Goal: Entertainment & Leisure: Consume media (video, audio)

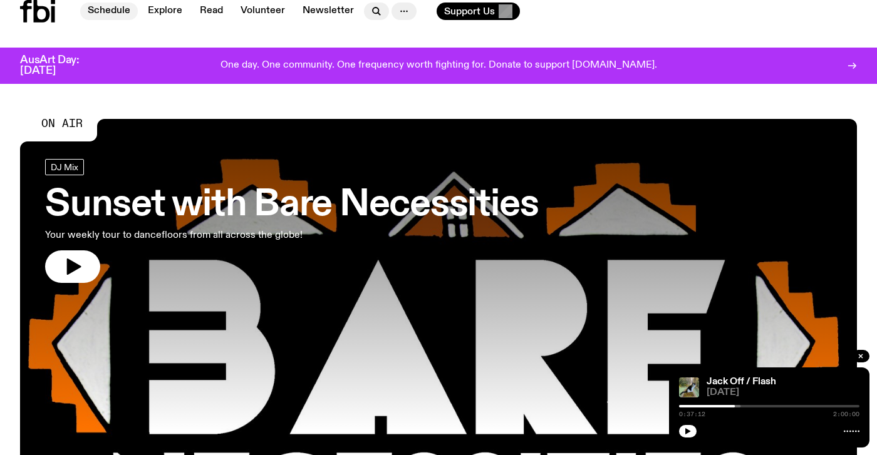
click at [100, 14] on link "Schedule" at bounding box center [109, 12] width 58 height 18
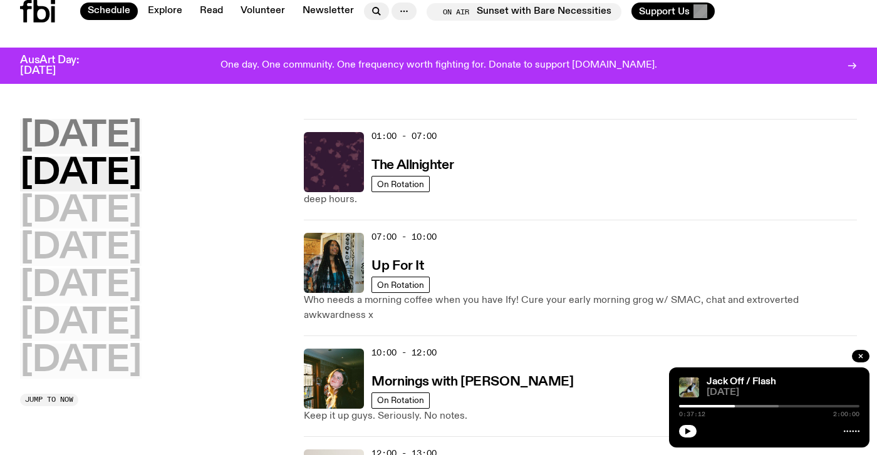
click at [91, 141] on h2 "[DATE]" at bounding box center [80, 136] width 121 height 35
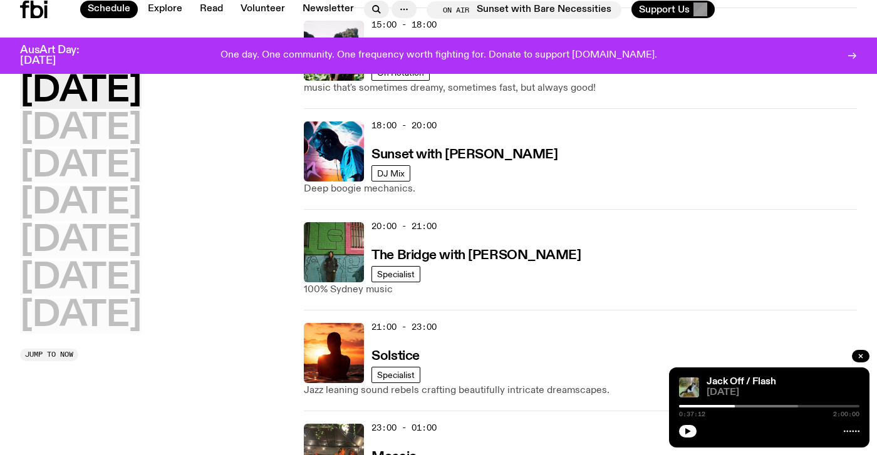
scroll to position [541, 0]
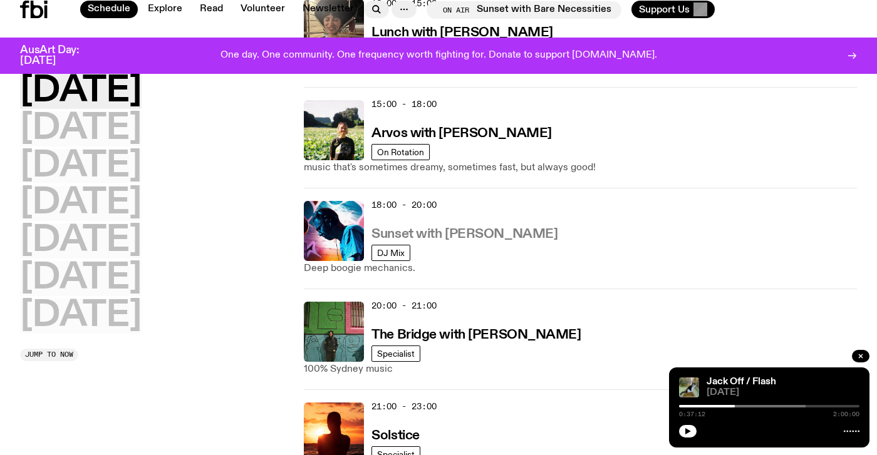
click at [389, 235] on h3 "Sunset with [PERSON_NAME]" at bounding box center [464, 234] width 186 height 13
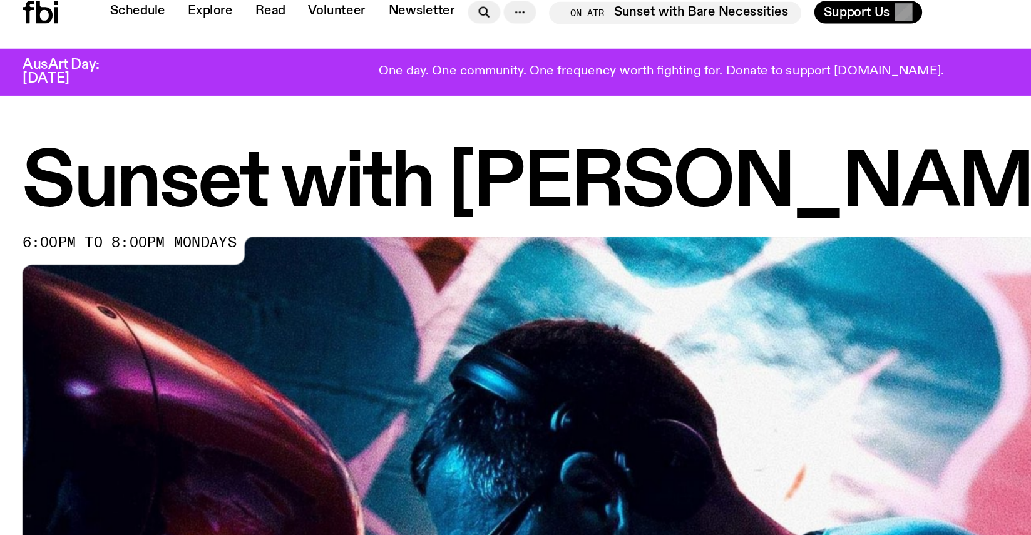
scroll to position [117, 0]
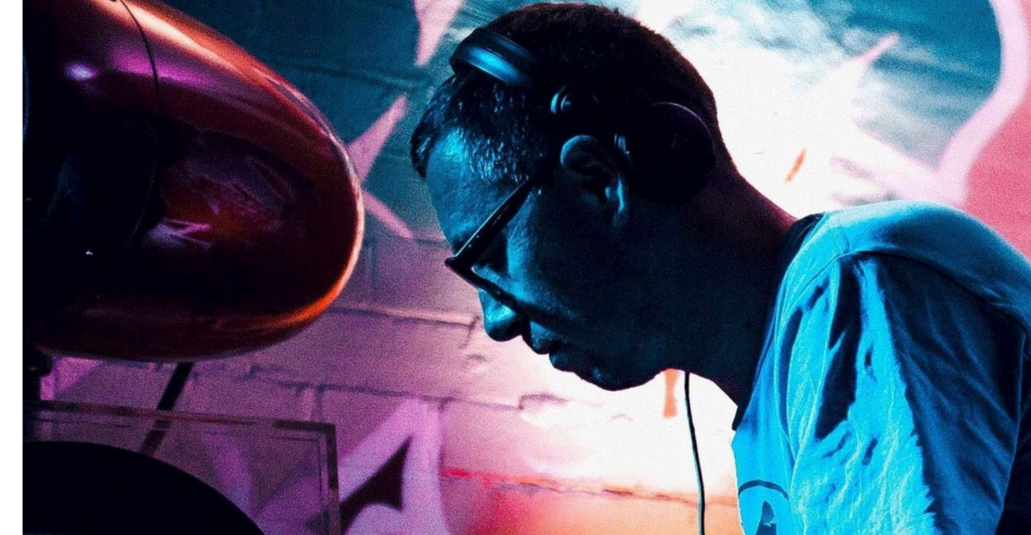
click at [398, 185] on img at bounding box center [516, 337] width 986 height 555
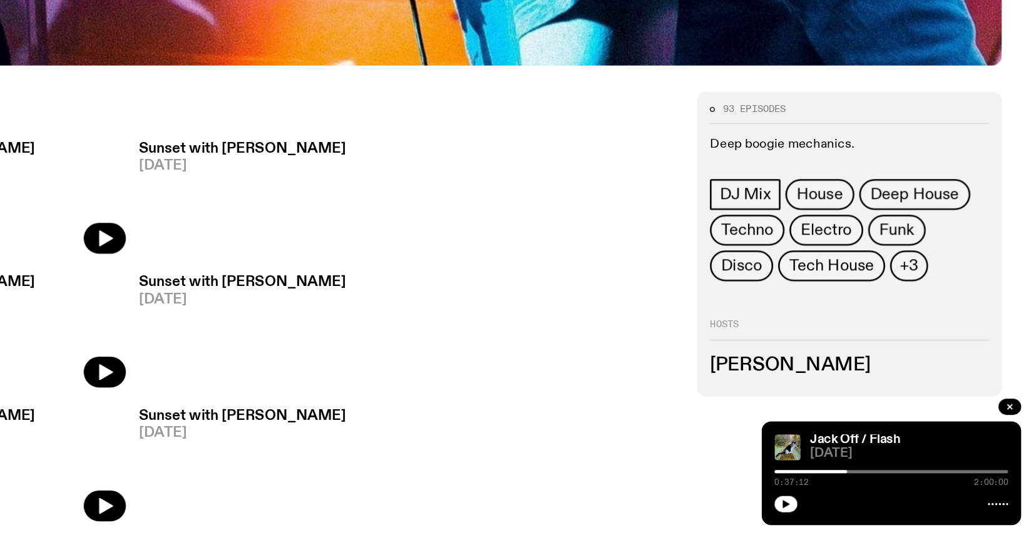
scroll to position [559, 0]
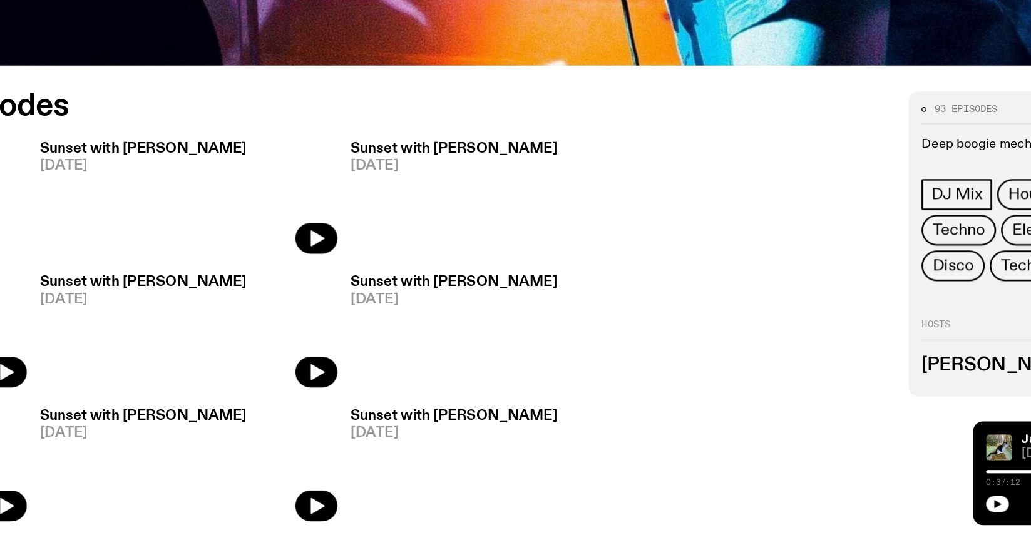
click at [103, 232] on h3 "Sunset with [PERSON_NAME]" at bounding box center [183, 237] width 160 height 11
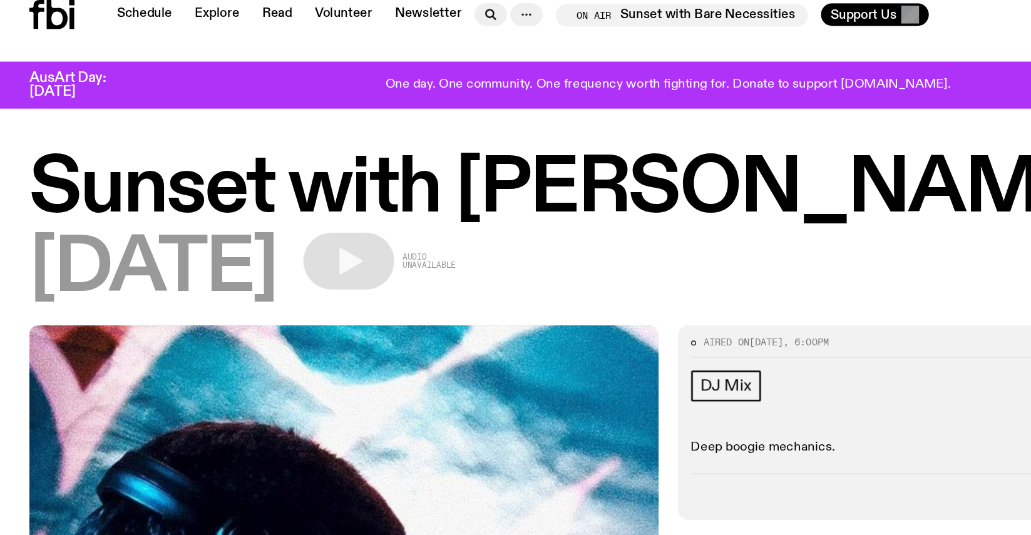
click at [280, 198] on icon "button" at bounding box center [271, 202] width 18 height 21
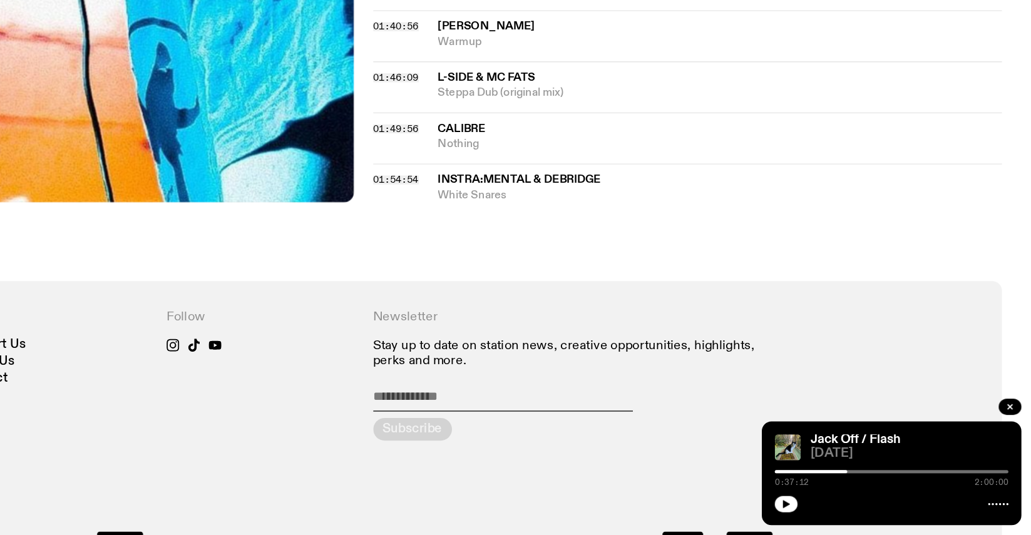
scroll to position [1211, 0]
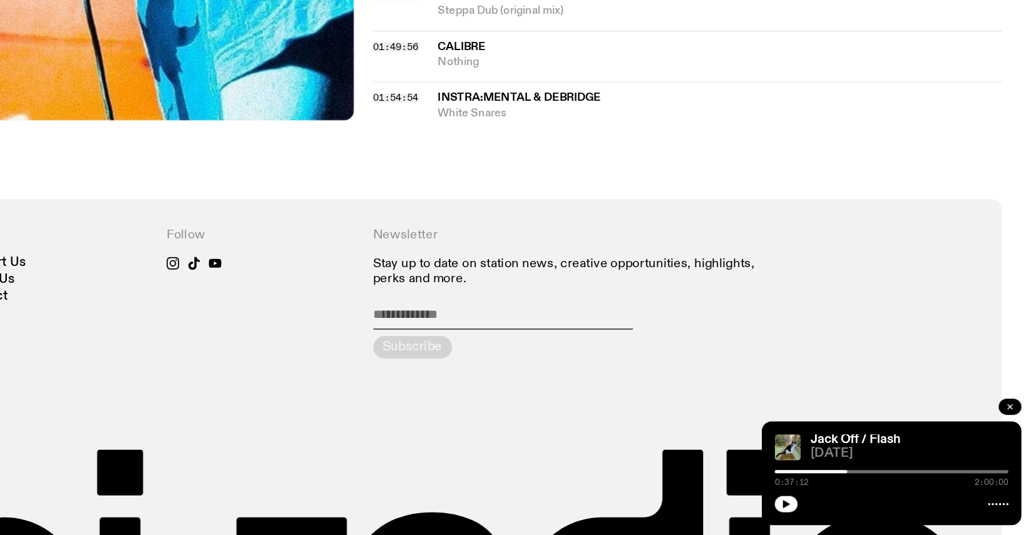
click at [876, 433] on icon "button" at bounding box center [1015, 437] width 8 height 8
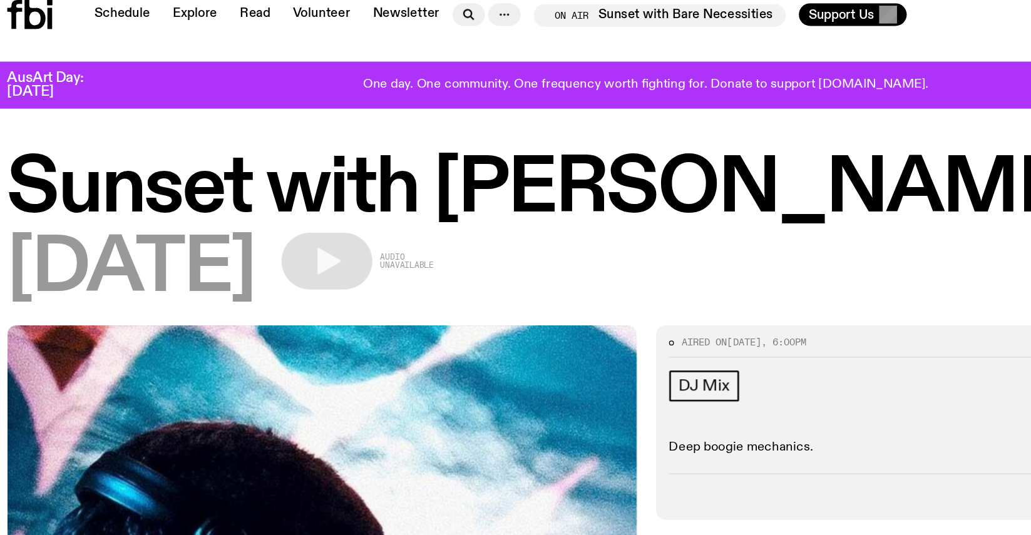
scroll to position [0, 0]
click at [280, 207] on icon "button" at bounding box center [271, 202] width 18 height 21
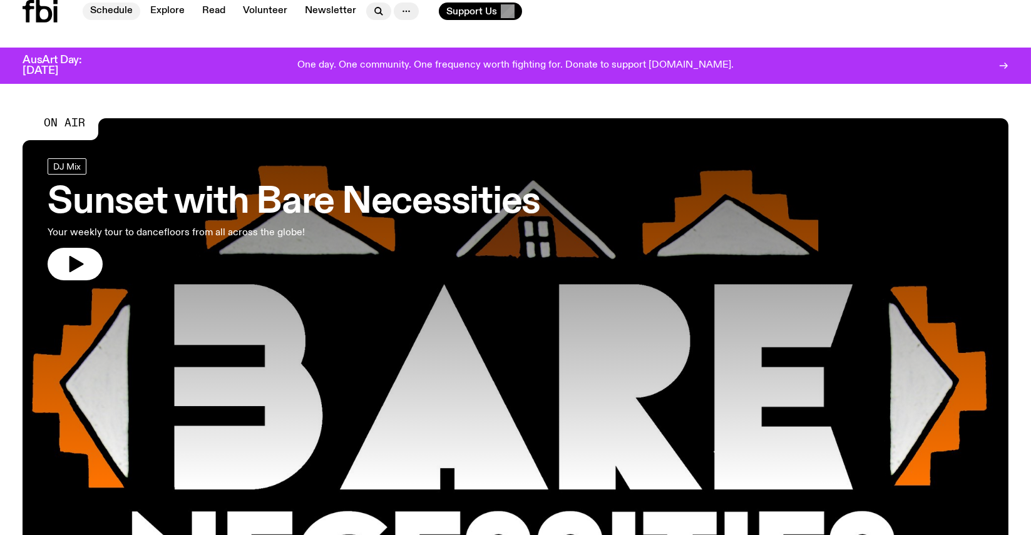
click at [106, 7] on link "Schedule" at bounding box center [112, 12] width 58 height 18
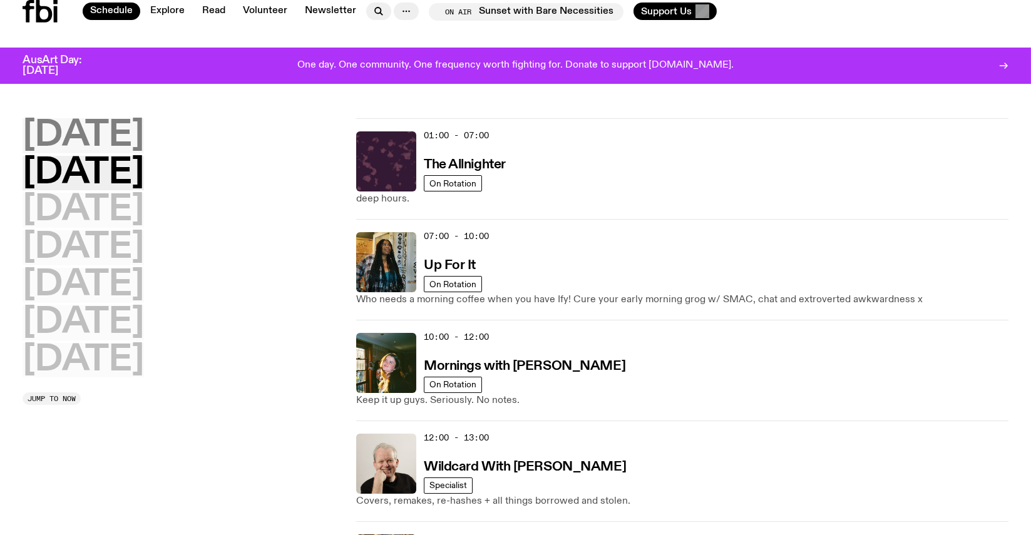
click at [80, 130] on h2 "[DATE]" at bounding box center [83, 135] width 121 height 35
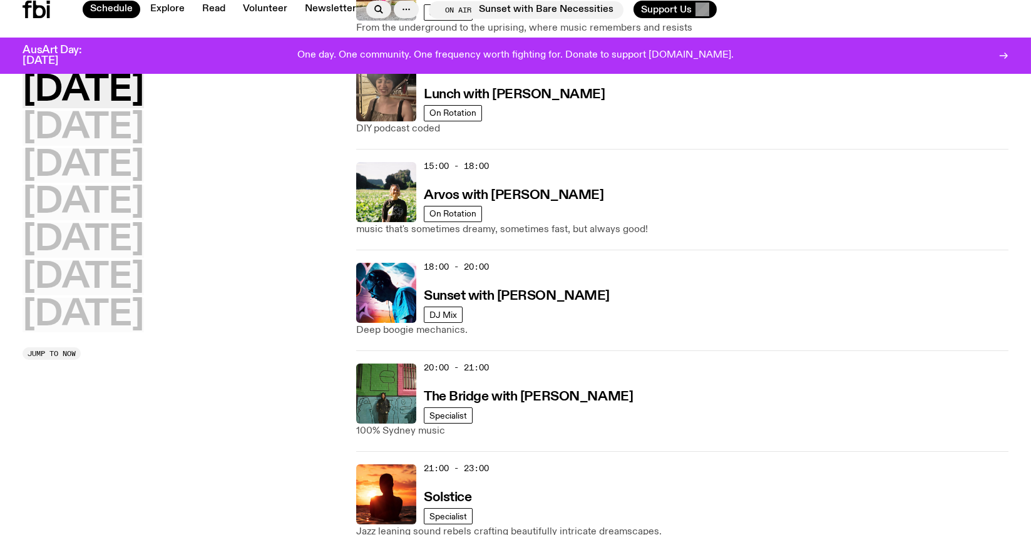
scroll to position [526, 0]
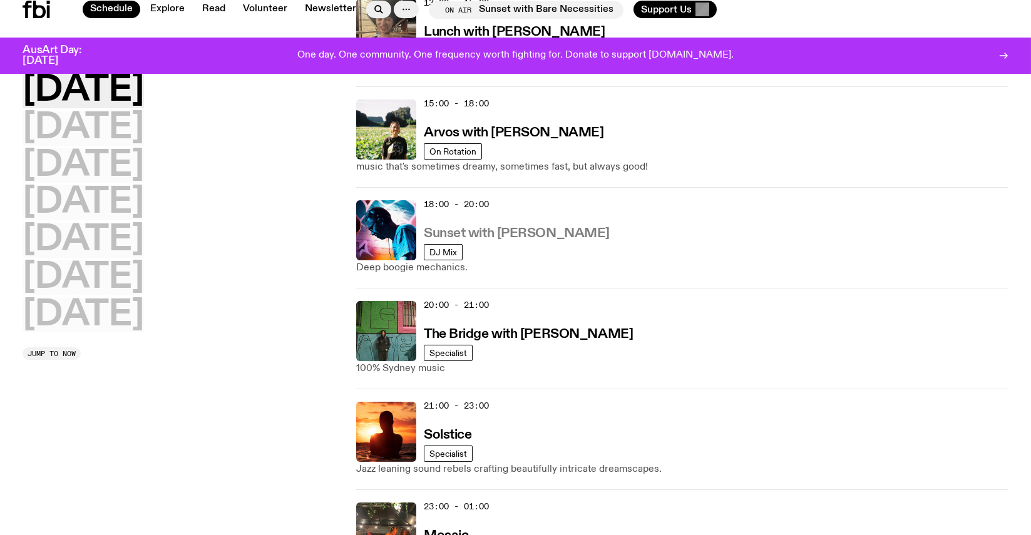
click at [451, 240] on h3 "Sunset with [PERSON_NAME]" at bounding box center [517, 233] width 186 height 13
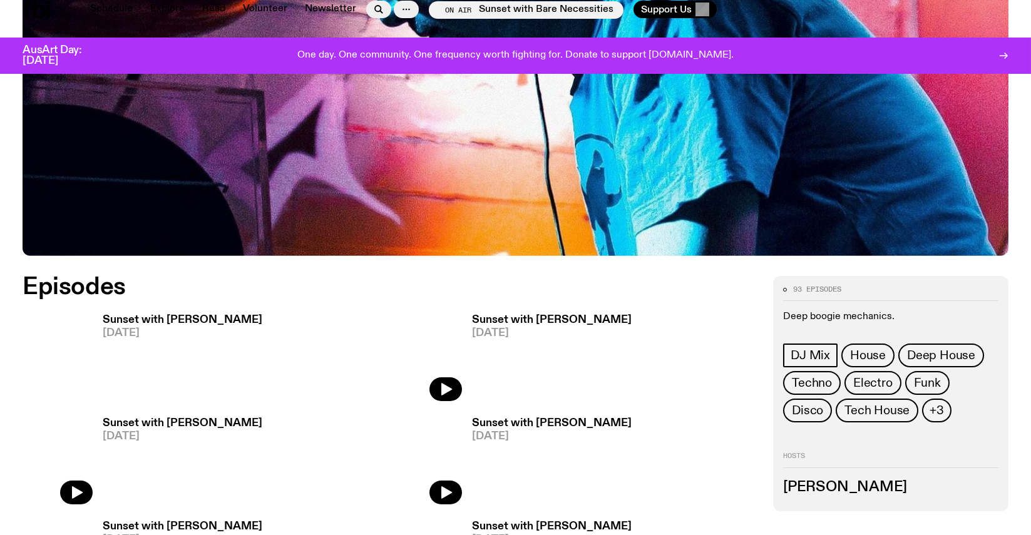
scroll to position [441, 0]
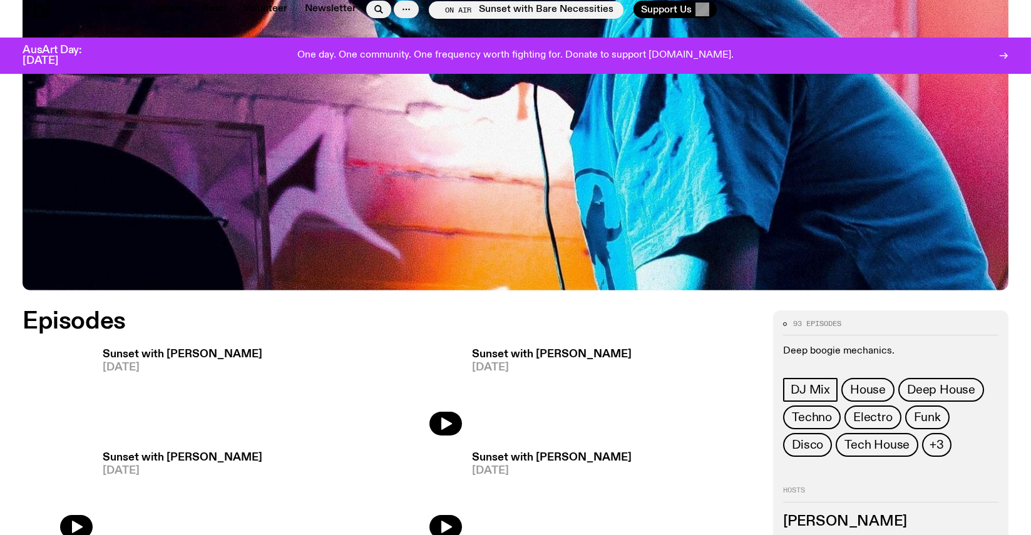
click at [109, 350] on h3 "Sunset with [PERSON_NAME]" at bounding box center [183, 354] width 160 height 11
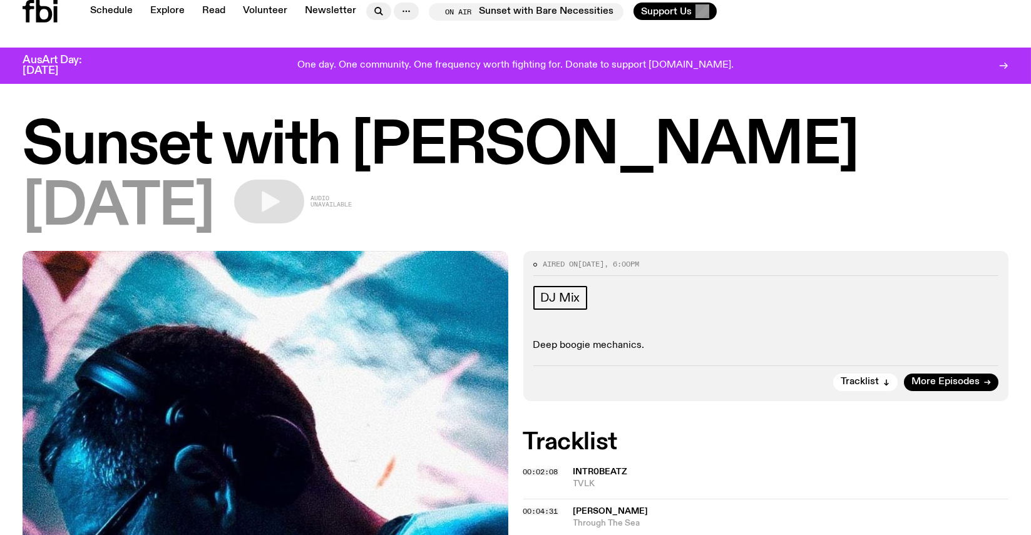
click at [280, 203] on icon "button" at bounding box center [271, 202] width 18 height 21
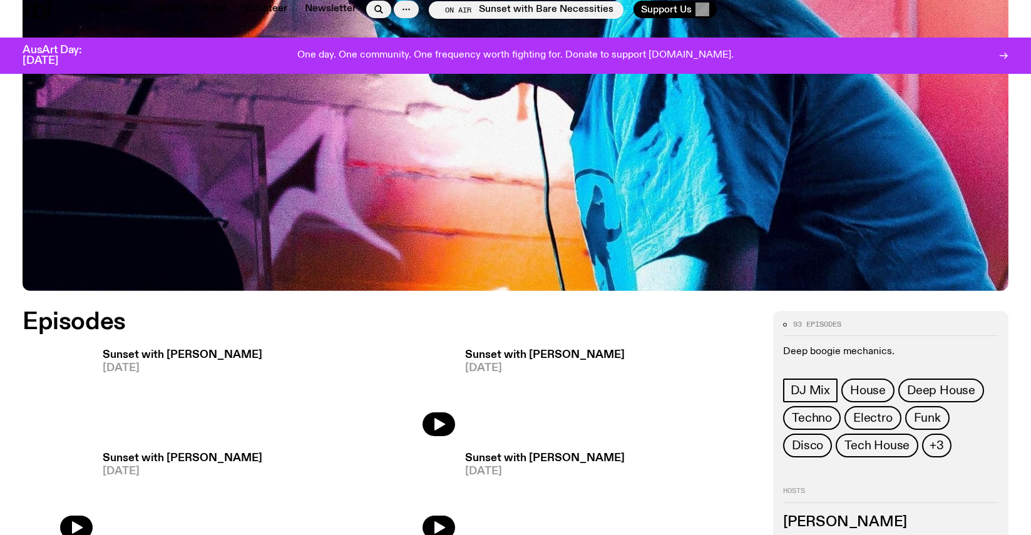
scroll to position [676, 0]
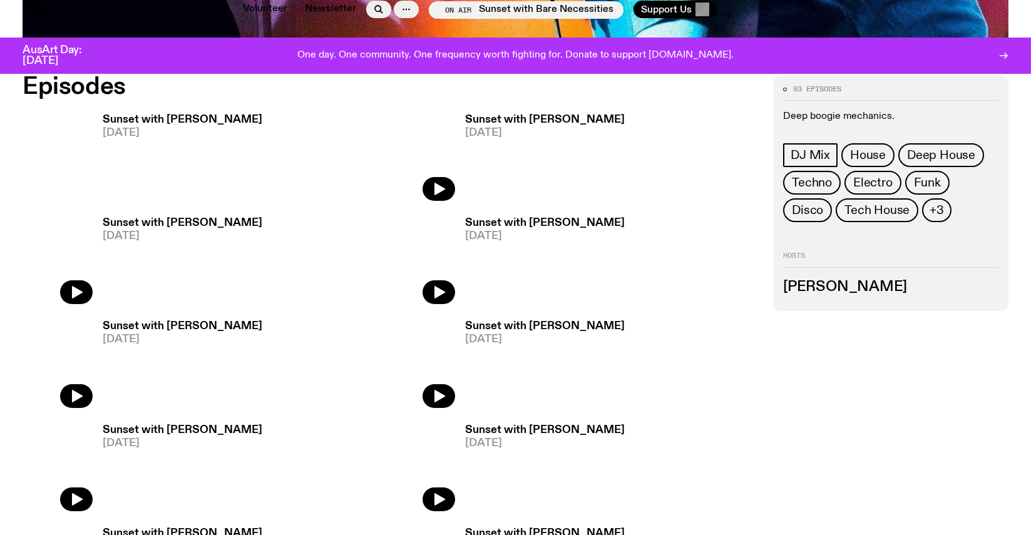
click at [133, 128] on span "[DATE]" at bounding box center [183, 133] width 160 height 11
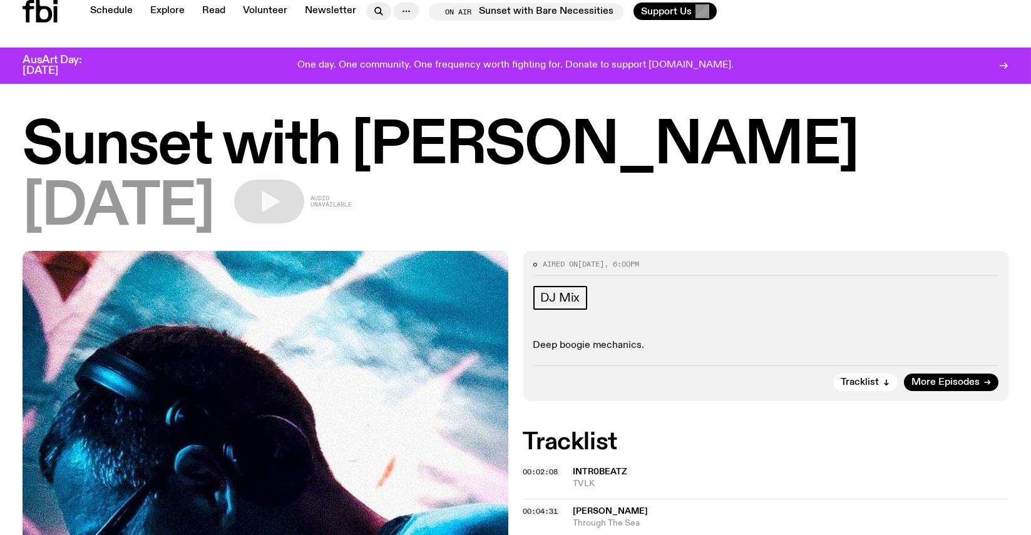
click at [282, 195] on icon "button" at bounding box center [269, 201] width 25 height 25
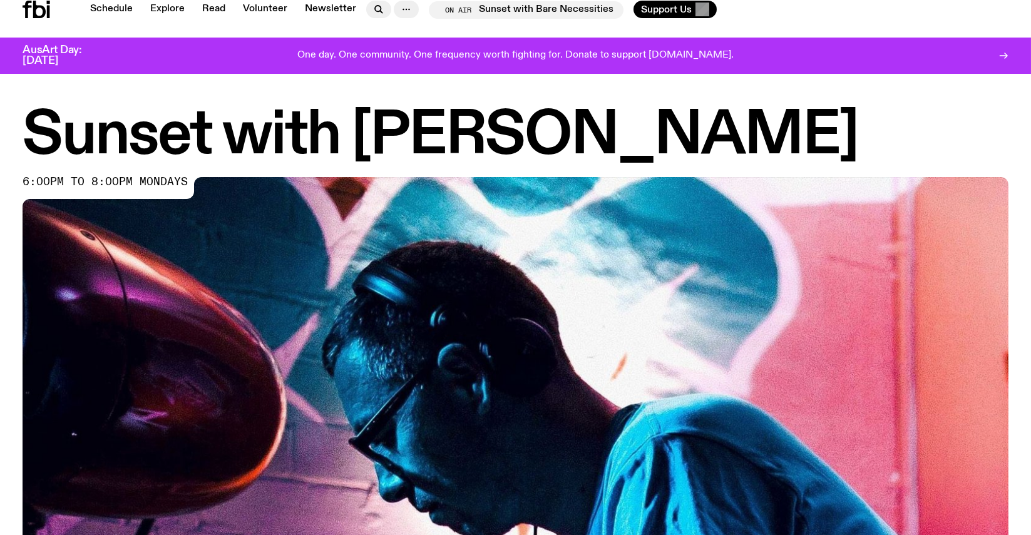
scroll to position [676, 0]
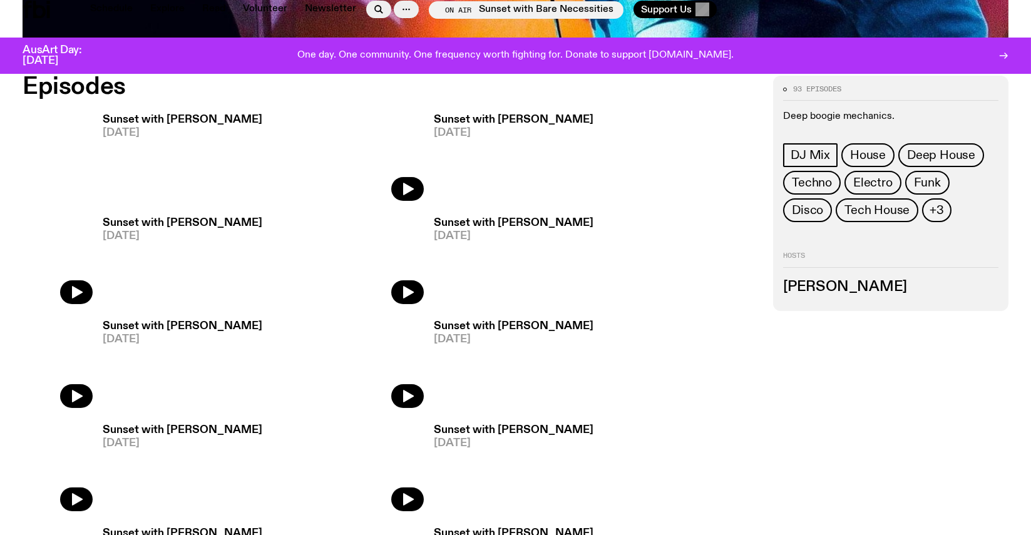
click at [112, 337] on span "[DATE]" at bounding box center [183, 339] width 160 height 11
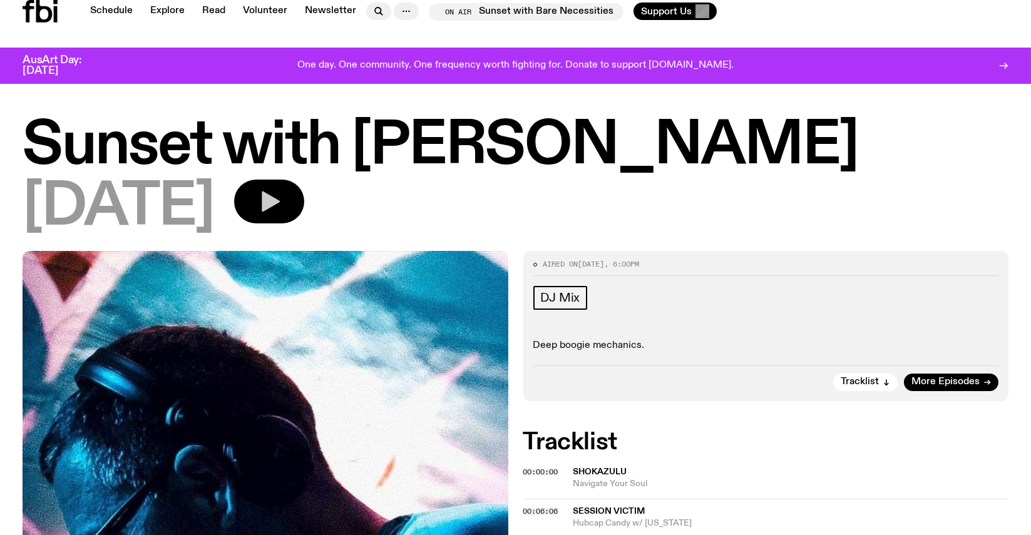
click at [282, 192] on icon "button" at bounding box center [269, 201] width 25 height 25
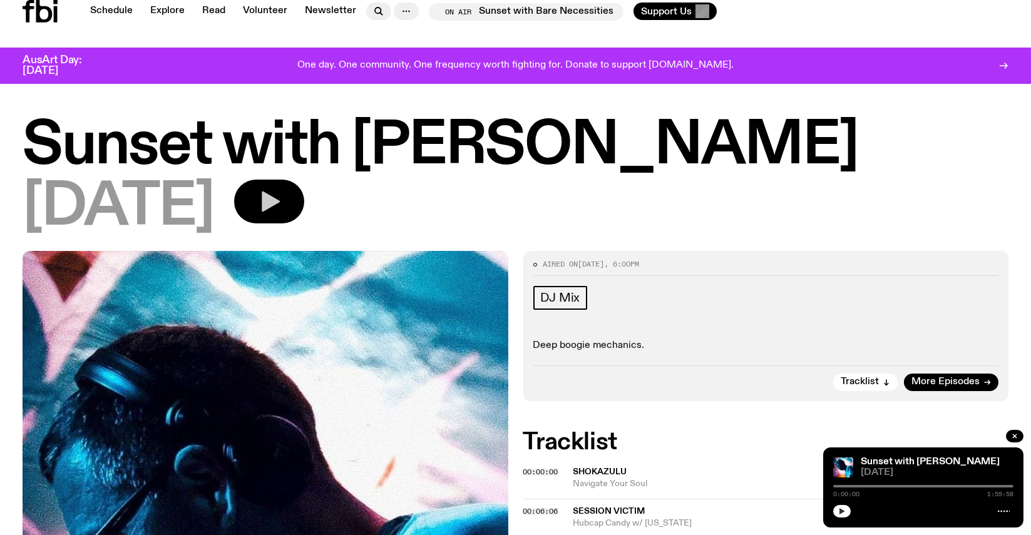
click at [842, 514] on icon "button" at bounding box center [842, 512] width 8 height 8
